Goal: Task Accomplishment & Management: Manage account settings

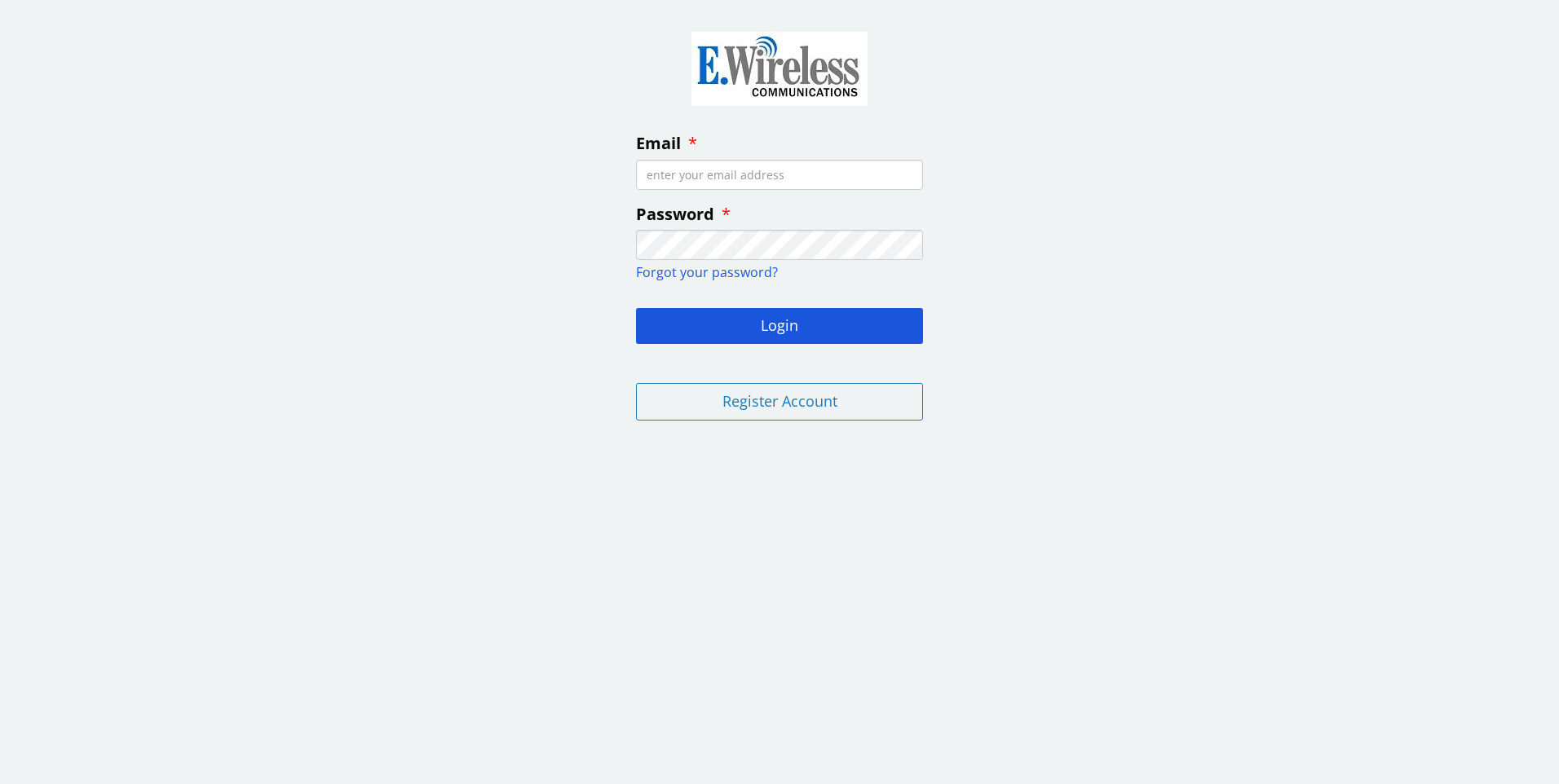
click at [789, 171] on input "Email" at bounding box center [779, 174] width 287 height 30
type input "[EMAIL_ADDRESS][DOMAIN_NAME]"
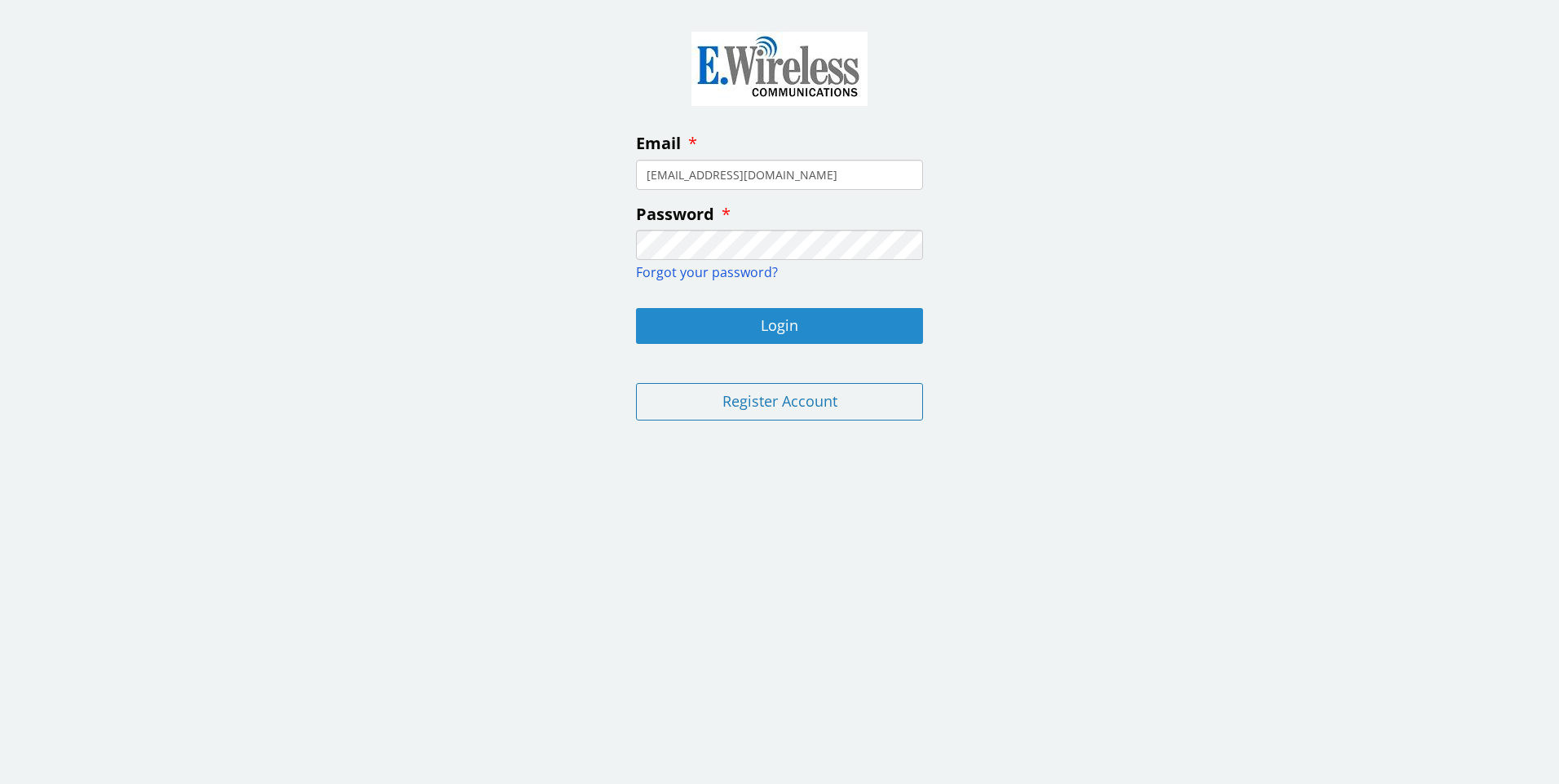
click at [762, 328] on button "Login" at bounding box center [779, 326] width 287 height 36
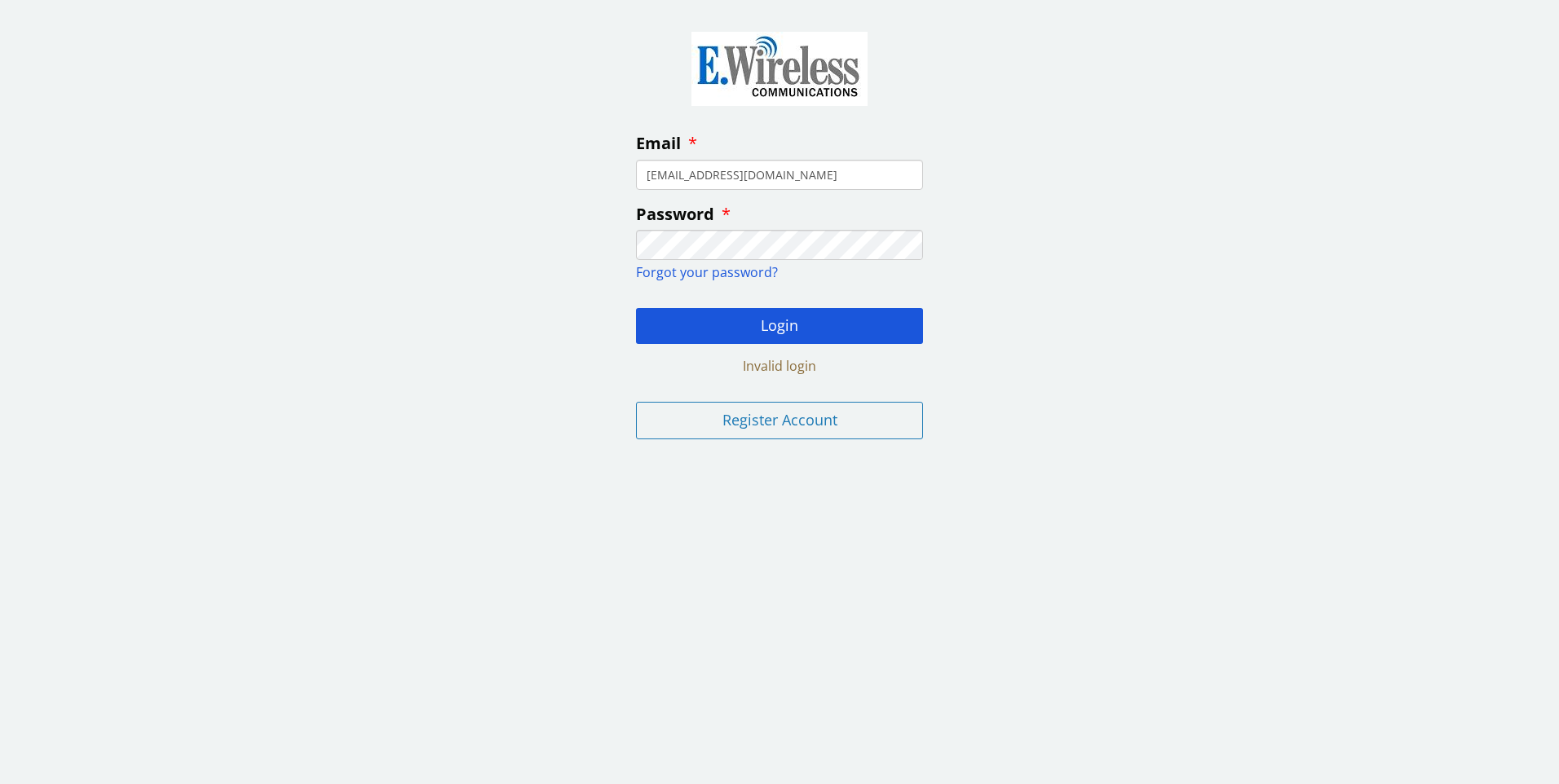
click at [496, 232] on div "Email [EMAIL_ADDRESS][DOMAIN_NAME] Password Forgot your password? Login Invalid…" at bounding box center [779, 232] width 1559 height 440
click at [767, 333] on button "Login" at bounding box center [779, 326] width 287 height 36
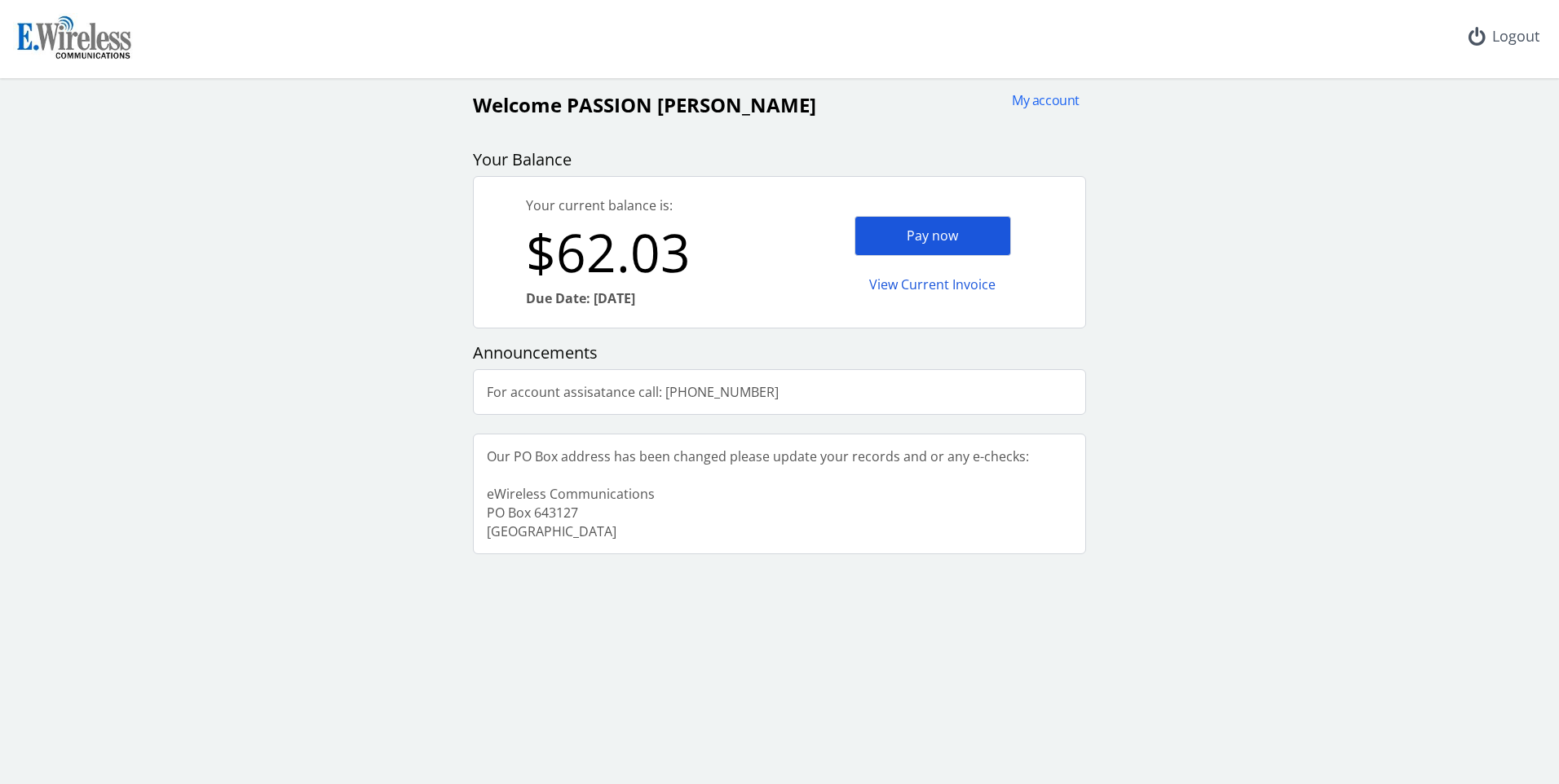
click at [935, 236] on div "Pay now" at bounding box center [932, 236] width 156 height 40
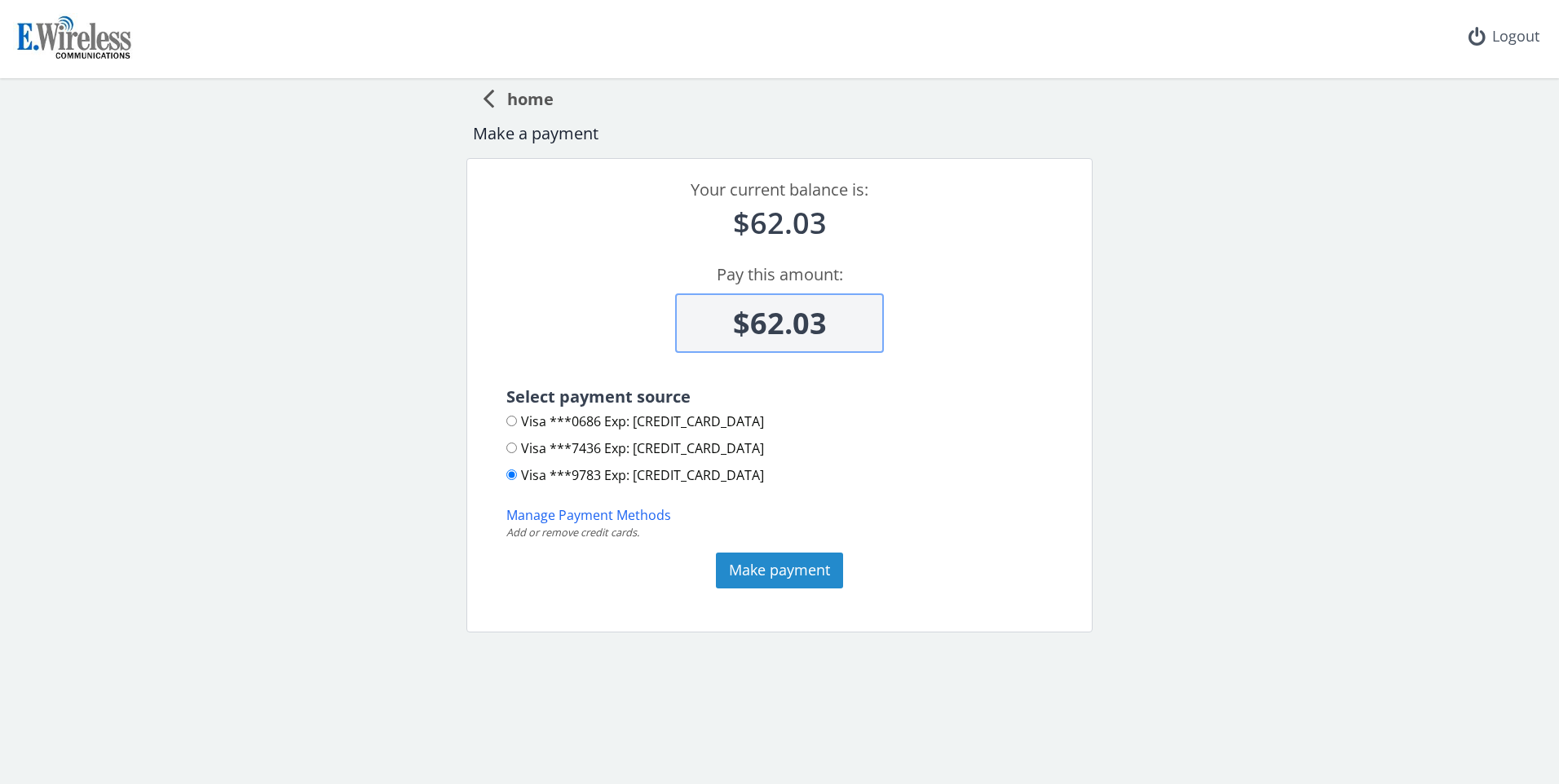
click at [782, 576] on button "Make payment" at bounding box center [779, 570] width 127 height 36
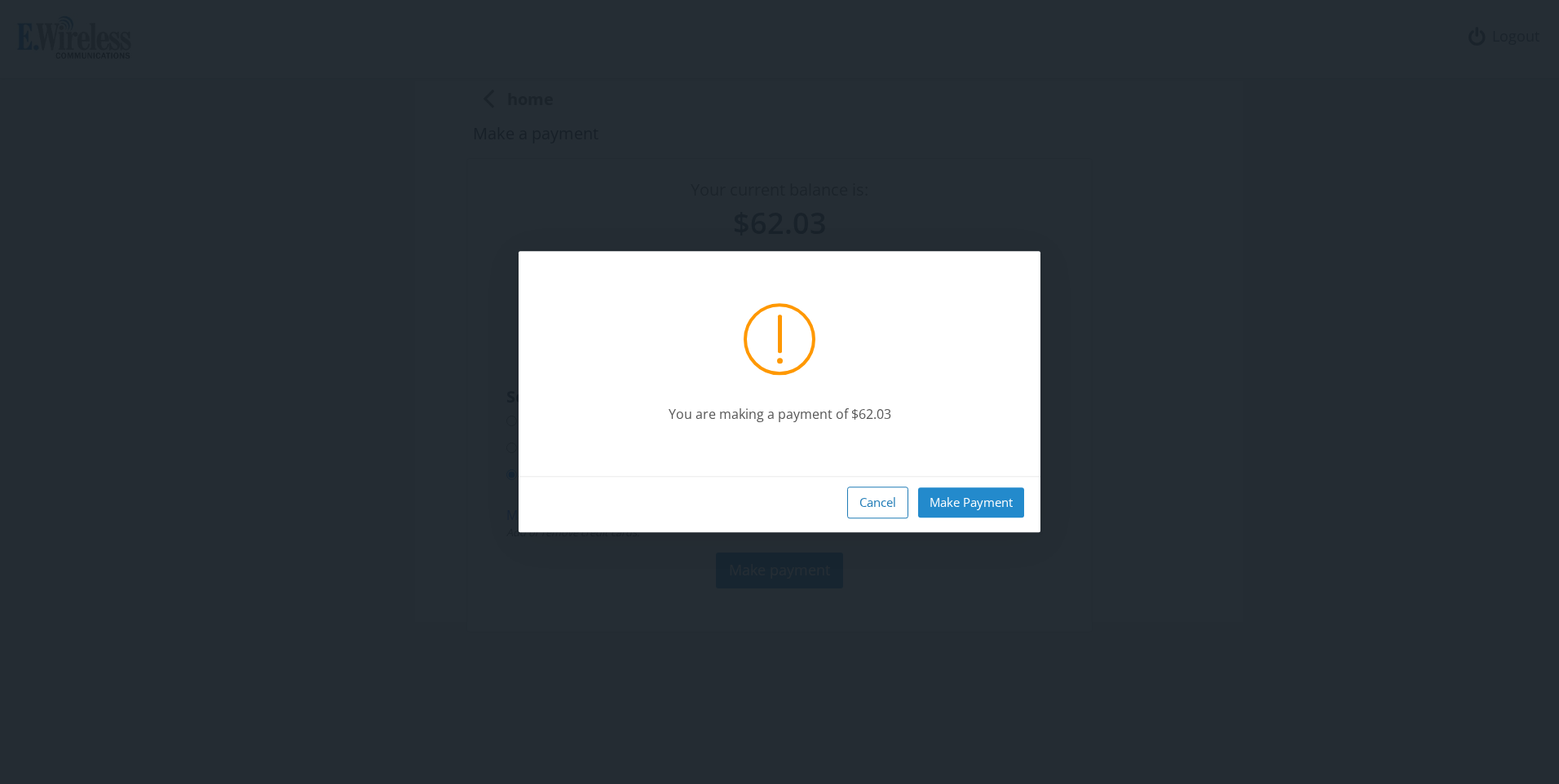
click at [972, 495] on button "Make Payment" at bounding box center [971, 502] width 106 height 30
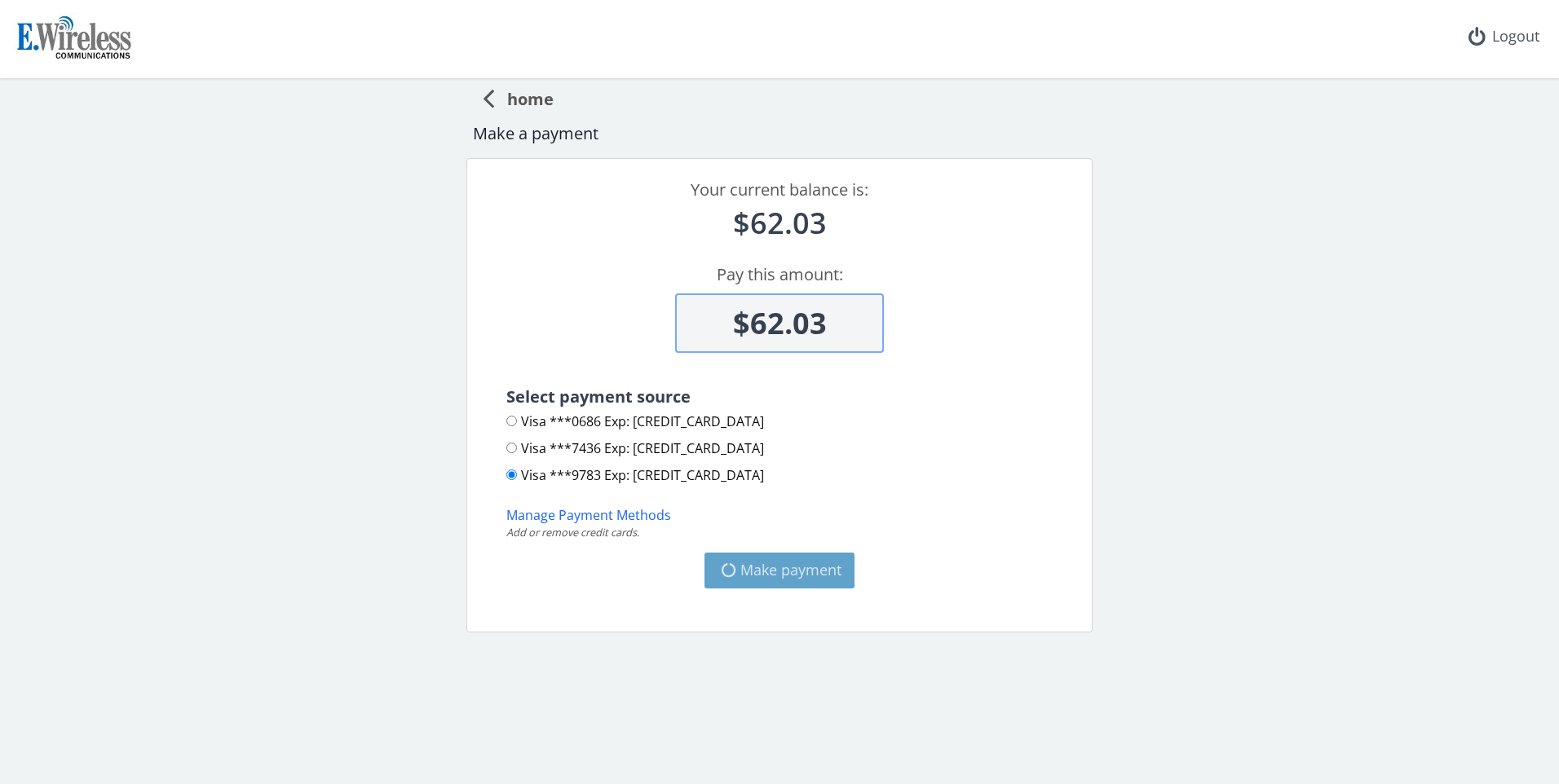
type input "$0"
